Goal: Task Accomplishment & Management: Complete application form

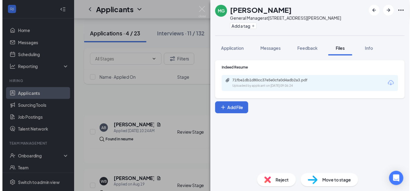
scroll to position [136, 0]
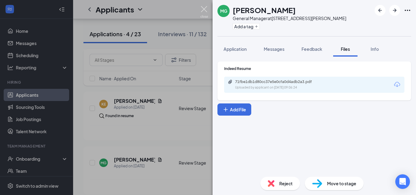
click at [203, 9] on img at bounding box center [205, 12] width 8 height 12
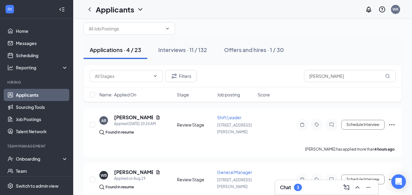
scroll to position [9, 0]
click at [132, 118] on h5 "[PERSON_NAME]" at bounding box center [133, 118] width 39 height 7
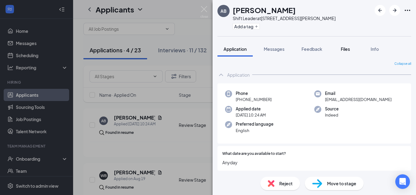
click at [345, 48] on span "Files" at bounding box center [345, 48] width 9 height 5
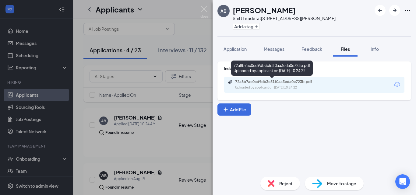
click at [284, 82] on div "72a8b7ac0cd9db3c51f0aa3eda0e723b.pdf" at bounding box center [277, 82] width 85 height 5
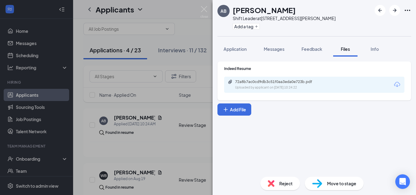
click at [281, 180] on div "Reject" at bounding box center [281, 183] width 40 height 13
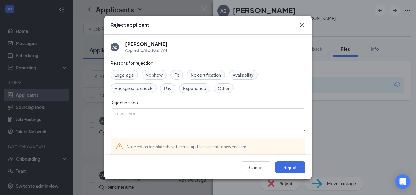
click at [194, 89] on span "Experience" at bounding box center [194, 88] width 23 height 7
click at [286, 167] on button "Reject" at bounding box center [290, 168] width 30 height 12
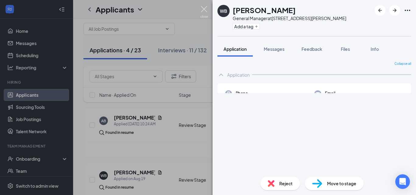
click at [203, 9] on img at bounding box center [205, 12] width 8 height 12
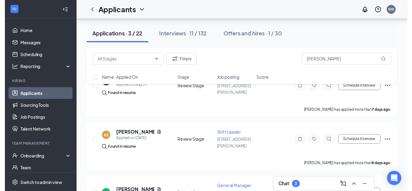
scroll to position [54, 0]
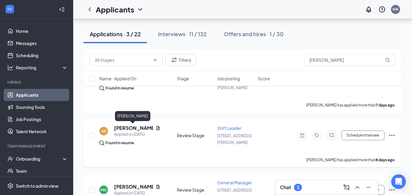
click at [128, 128] on h5 "[PERSON_NAME]" at bounding box center [133, 128] width 39 height 7
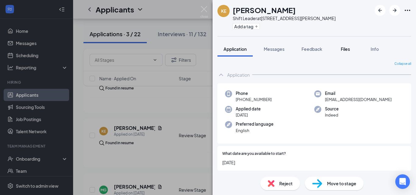
click at [350, 50] on span "Files" at bounding box center [345, 48] width 9 height 5
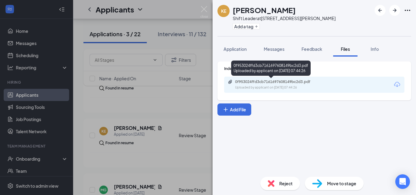
click at [286, 84] on div "0f953024ffd3cb7161697608149bc2d3.pdf Uploaded by applicant on [DATE] 07:44:26" at bounding box center [277, 85] width 99 height 11
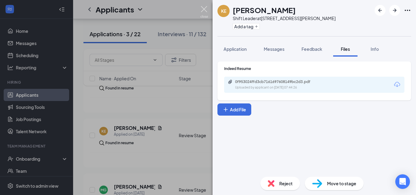
click at [203, 12] on img at bounding box center [205, 12] width 8 height 12
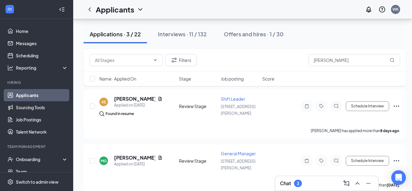
scroll to position [86, 0]
